Goal: Information Seeking & Learning: Learn about a topic

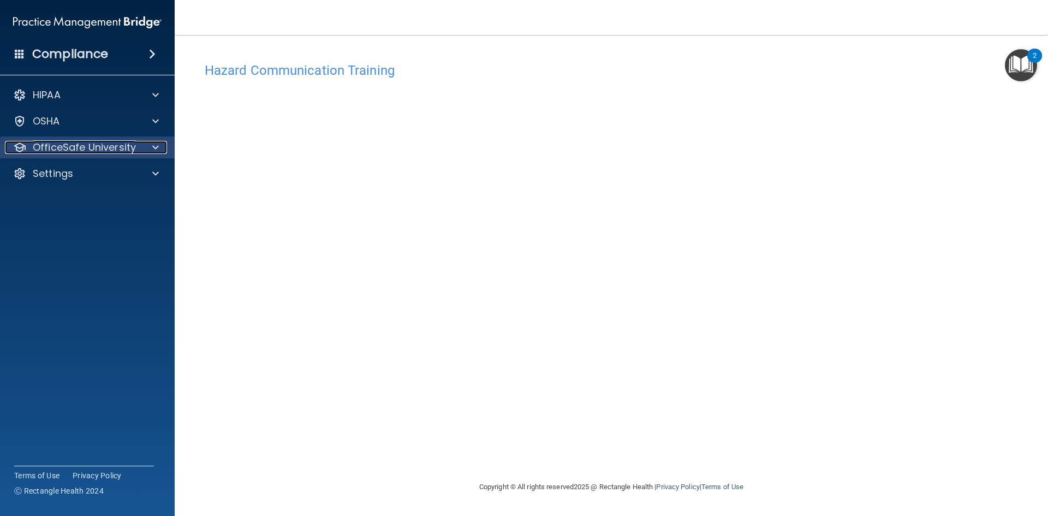
click at [114, 151] on p "OfficeSafe University" at bounding box center [84, 147] width 103 height 13
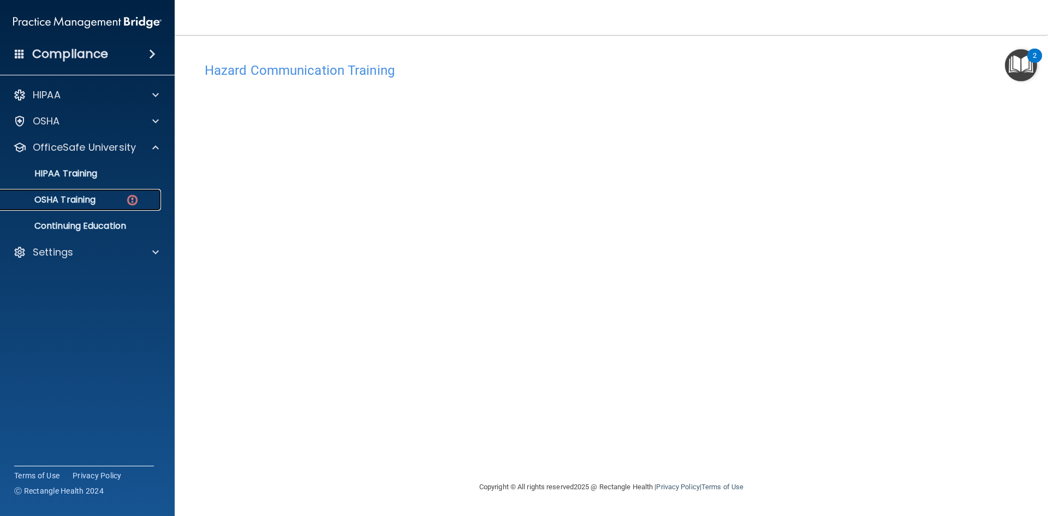
click at [117, 206] on link "OSHA Training" at bounding box center [75, 200] width 172 height 22
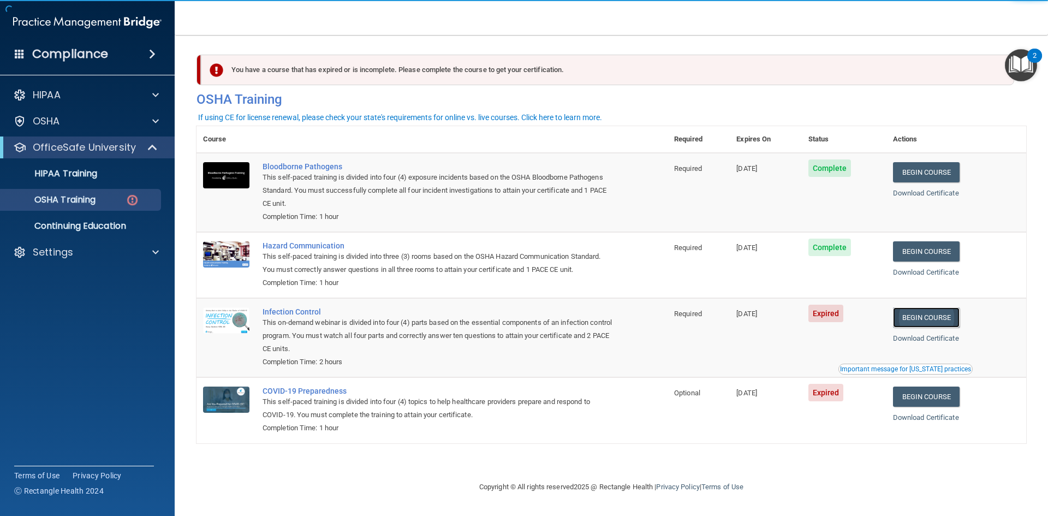
click at [952, 316] on link "Begin Course" at bounding box center [926, 317] width 67 height 20
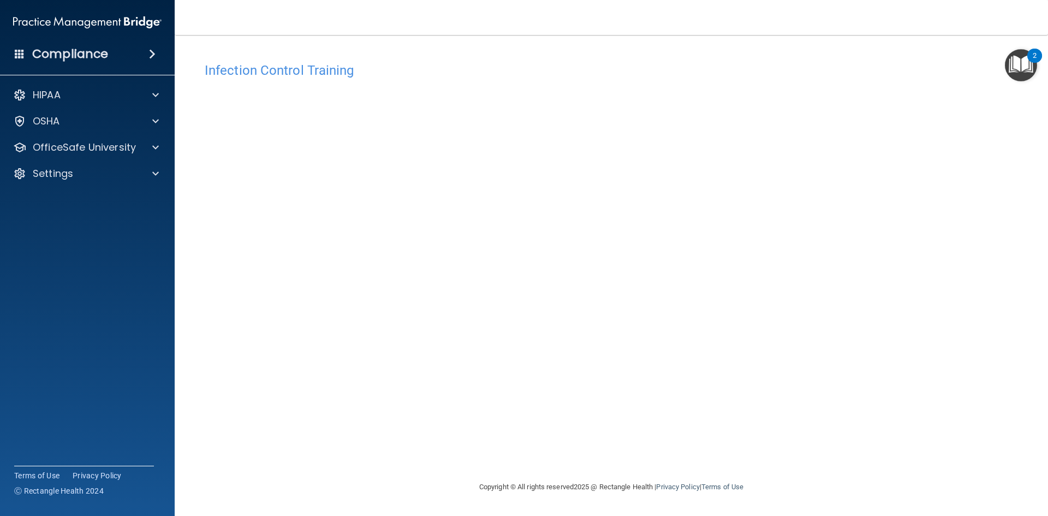
click at [781, 372] on div "Infection Control Training This course doesn’t expire until 08/16/2025. Are you…" at bounding box center [612, 269] width 830 height 424
click at [72, 156] on div "OfficeSafe University" at bounding box center [87, 147] width 175 height 22
click at [149, 151] on div at bounding box center [153, 147] width 27 height 13
click at [123, 205] on div "OSHA Training" at bounding box center [81, 199] width 149 height 11
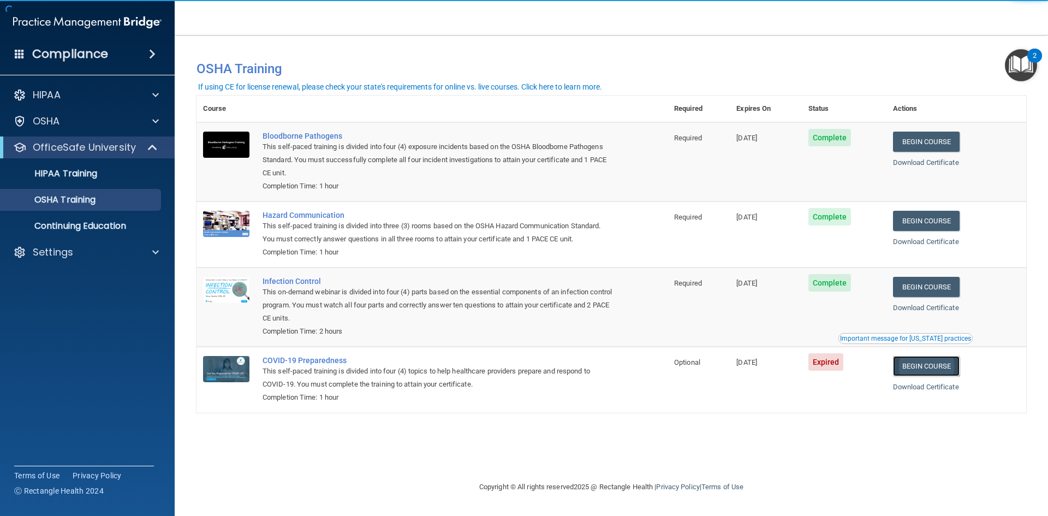
click at [943, 372] on link "Begin Course" at bounding box center [926, 366] width 67 height 20
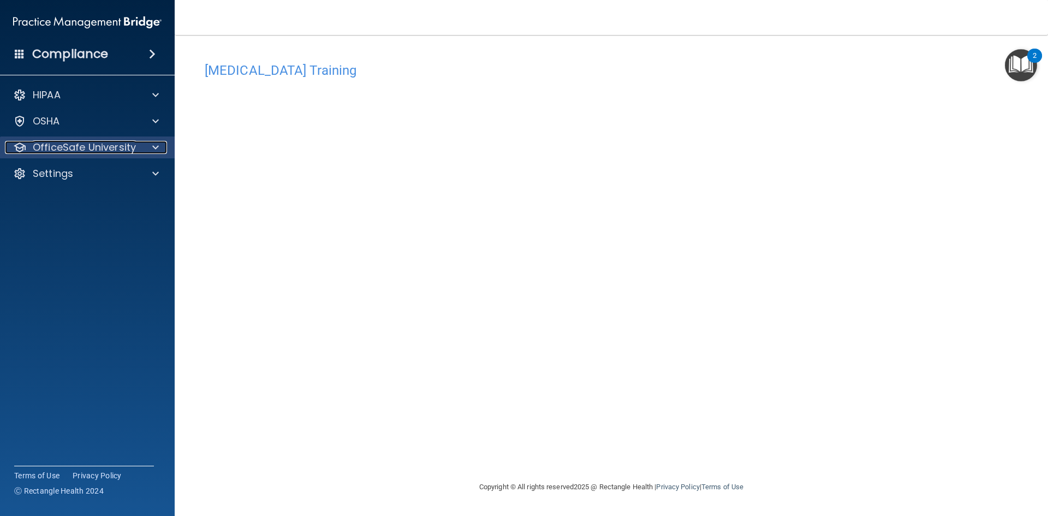
click at [147, 149] on div at bounding box center [153, 147] width 27 height 13
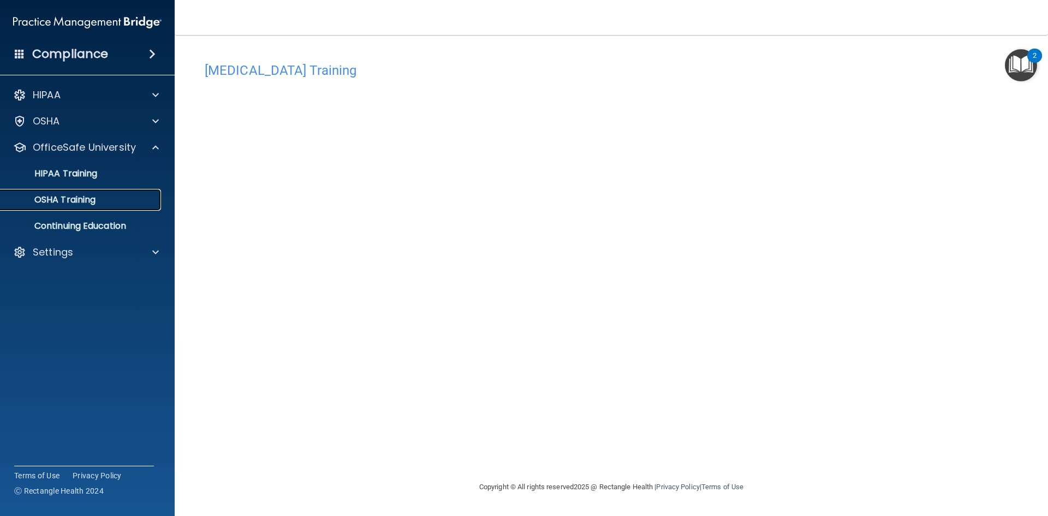
click at [146, 201] on div "OSHA Training" at bounding box center [81, 199] width 149 height 11
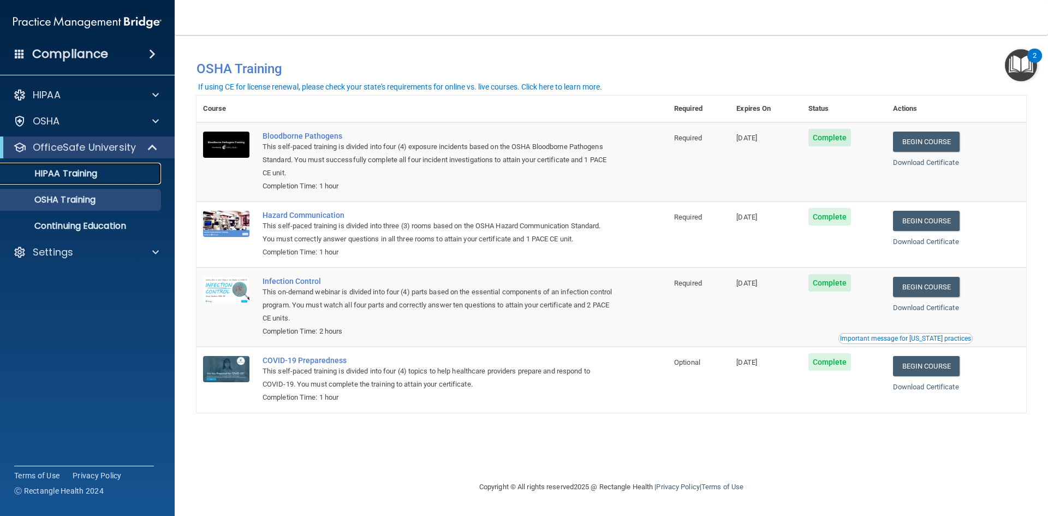
click at [93, 175] on p "HIPAA Training" at bounding box center [52, 173] width 90 height 11
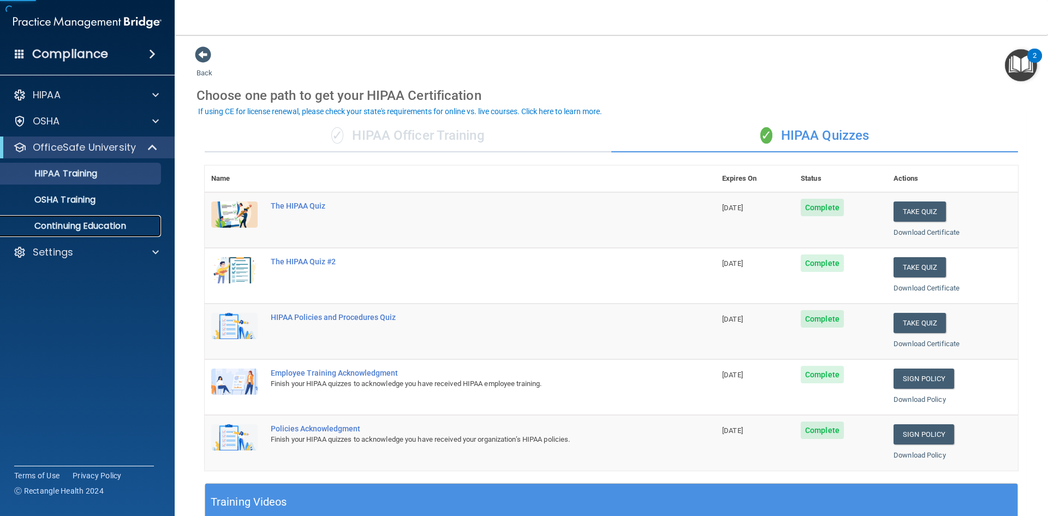
click at [119, 231] on p "Continuing Education" at bounding box center [81, 226] width 149 height 11
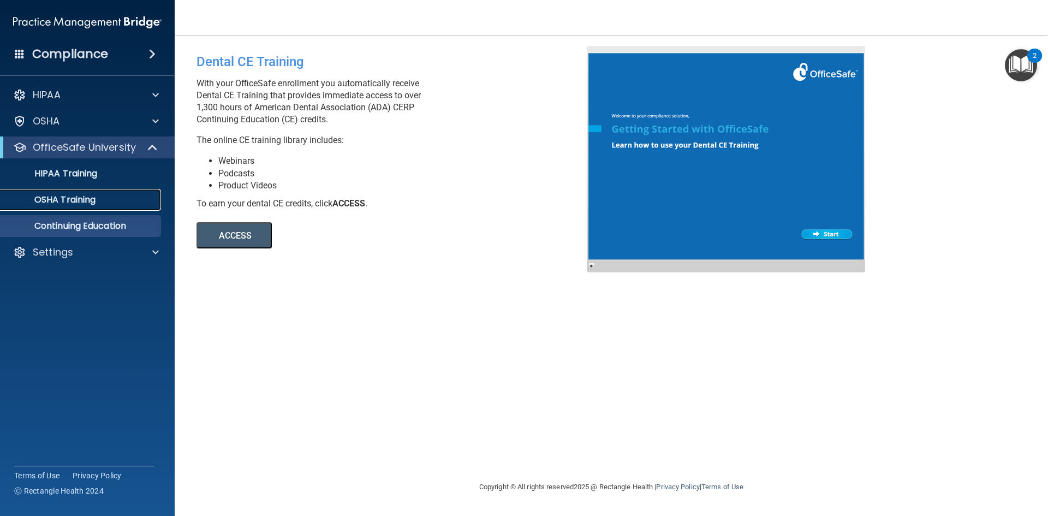
click at [75, 203] on p "OSHA Training" at bounding box center [51, 199] width 88 height 11
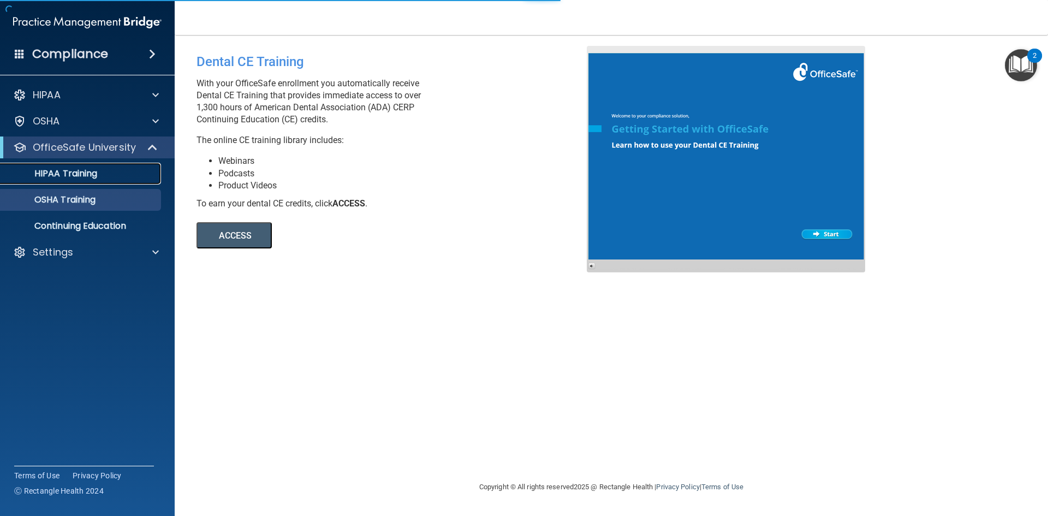
click at [93, 177] on p "HIPAA Training" at bounding box center [52, 173] width 90 height 11
